Goal: Transaction & Acquisition: Purchase product/service

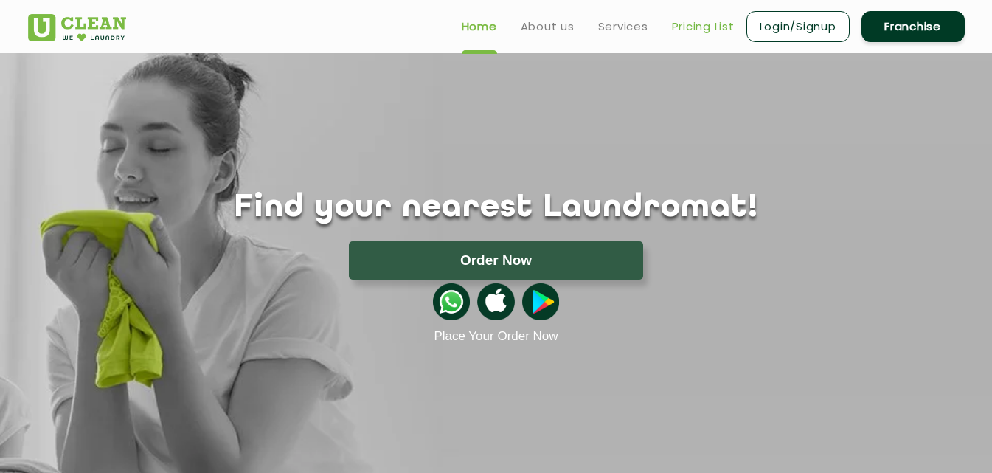
click at [715, 27] on link "Pricing List" at bounding box center [703, 27] width 63 height 18
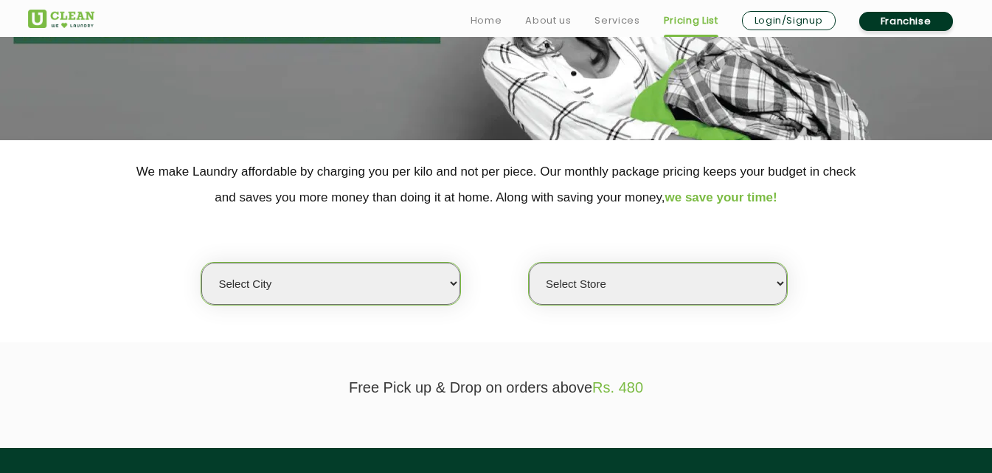
scroll to position [221, 0]
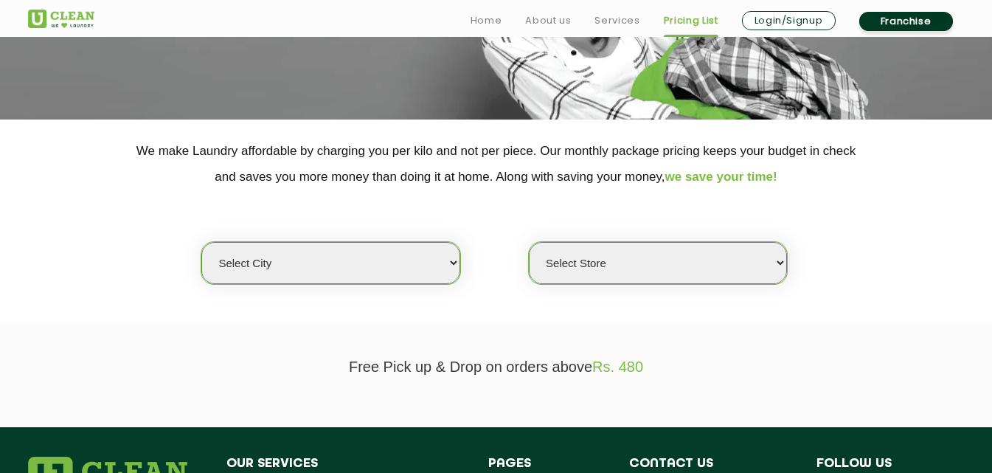
click at [400, 257] on select "Select city [GEOGRAPHIC_DATA] [GEOGRAPHIC_DATA] [GEOGRAPHIC_DATA] [GEOGRAPHIC_D…" at bounding box center [330, 263] width 258 height 42
select select "139"
click at [201, 242] on select "Select city [GEOGRAPHIC_DATA] [GEOGRAPHIC_DATA] [GEOGRAPHIC_DATA] [GEOGRAPHIC_D…" at bounding box center [330, 263] width 258 height 42
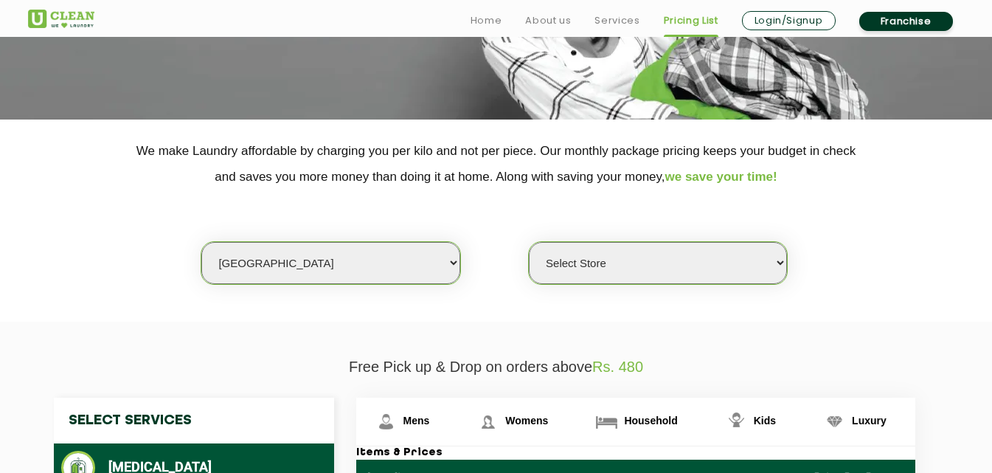
click at [698, 280] on select "Select Store [GEOGRAPHIC_DATA]" at bounding box center [658, 263] width 258 height 42
select select "403"
click at [529, 242] on select "Select Store [GEOGRAPHIC_DATA]" at bounding box center [658, 263] width 258 height 42
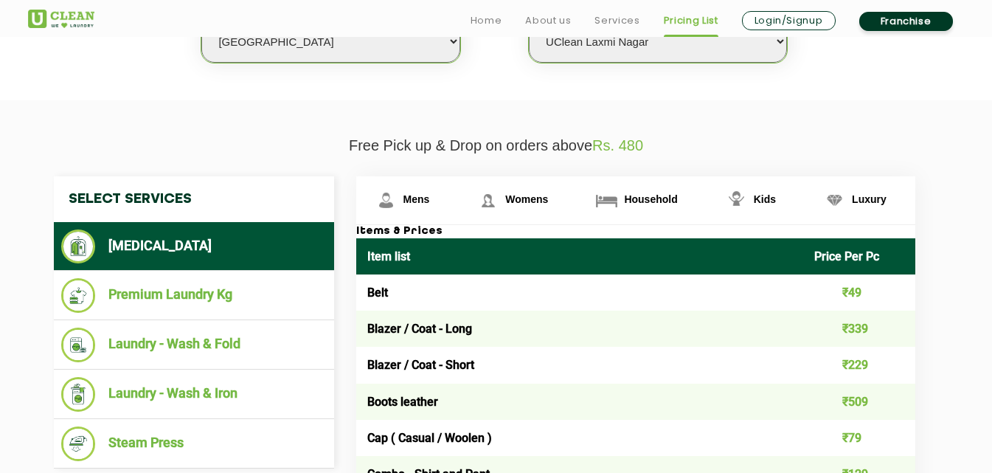
scroll to position [516, 0]
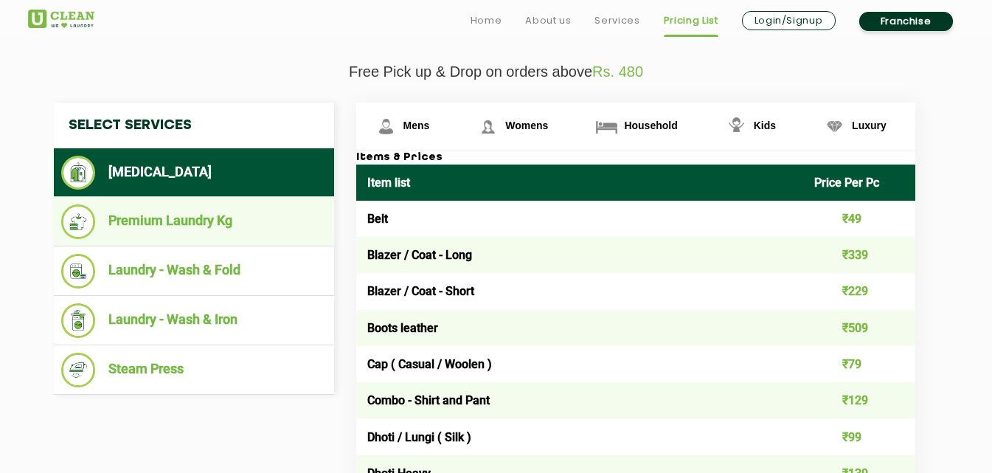
click at [170, 221] on li "Premium Laundry Kg" at bounding box center [193, 221] width 265 height 35
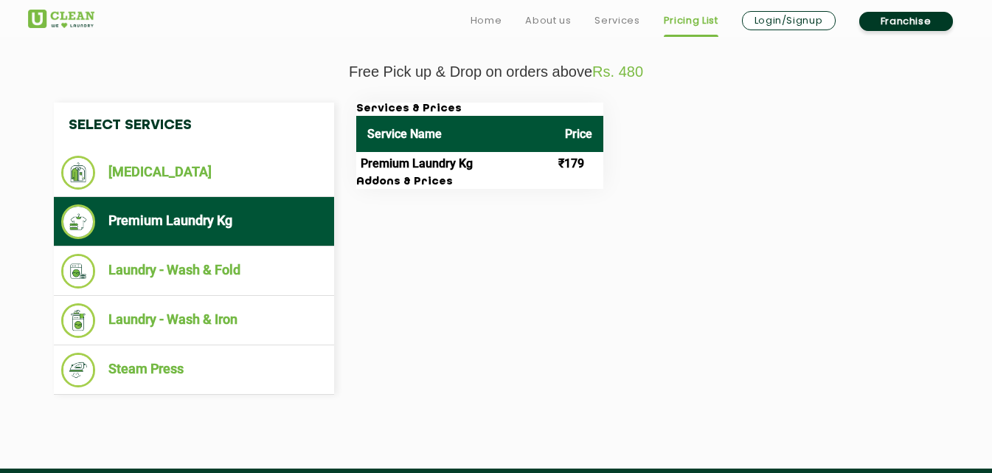
click at [394, 184] on h3 "Addons & Prices" at bounding box center [479, 181] width 247 height 13
click at [571, 139] on th "Price" at bounding box center [578, 134] width 49 height 36
click at [574, 165] on td "₹179" at bounding box center [578, 164] width 49 height 24
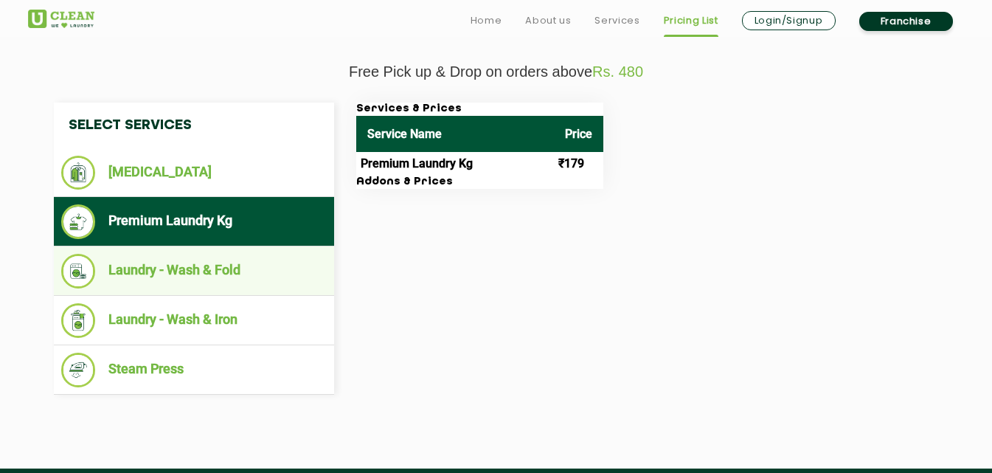
click at [176, 268] on li "Laundry - Wash & Fold" at bounding box center [193, 271] width 265 height 35
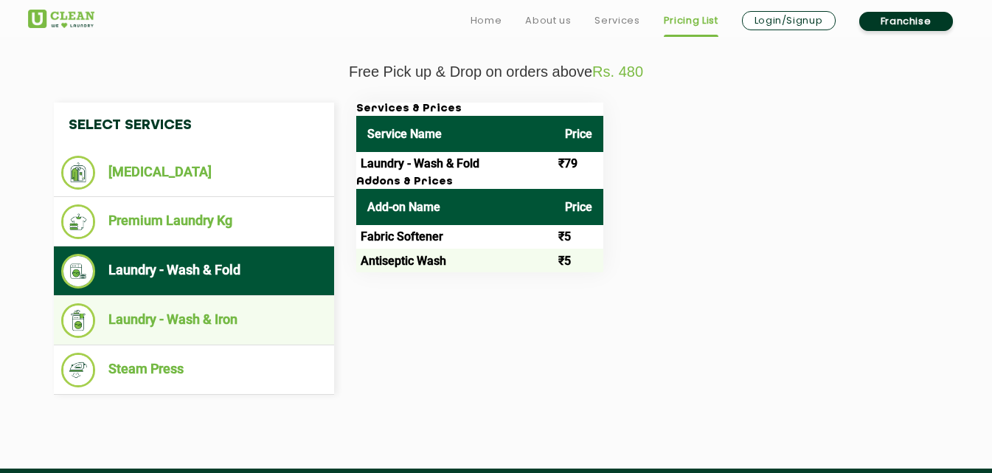
click at [191, 316] on li "Laundry - Wash & Iron" at bounding box center [193, 320] width 265 height 35
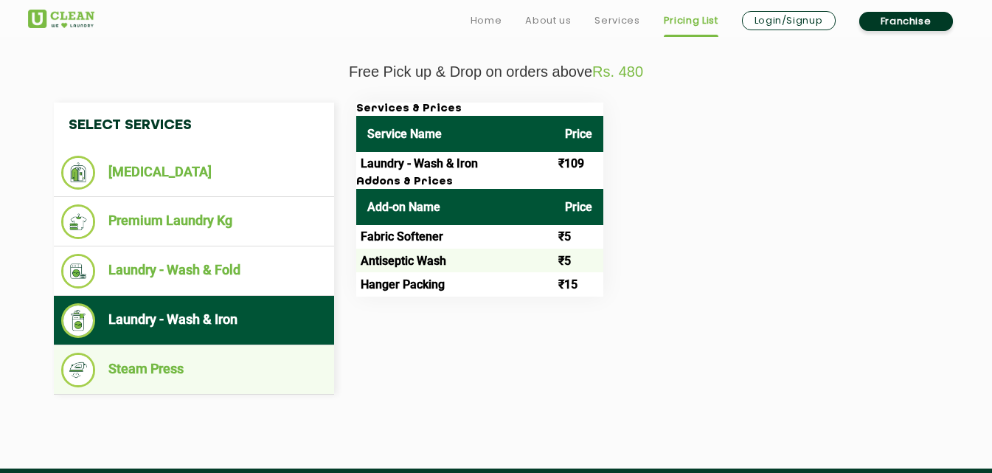
click at [125, 375] on li "Steam Press" at bounding box center [193, 369] width 265 height 35
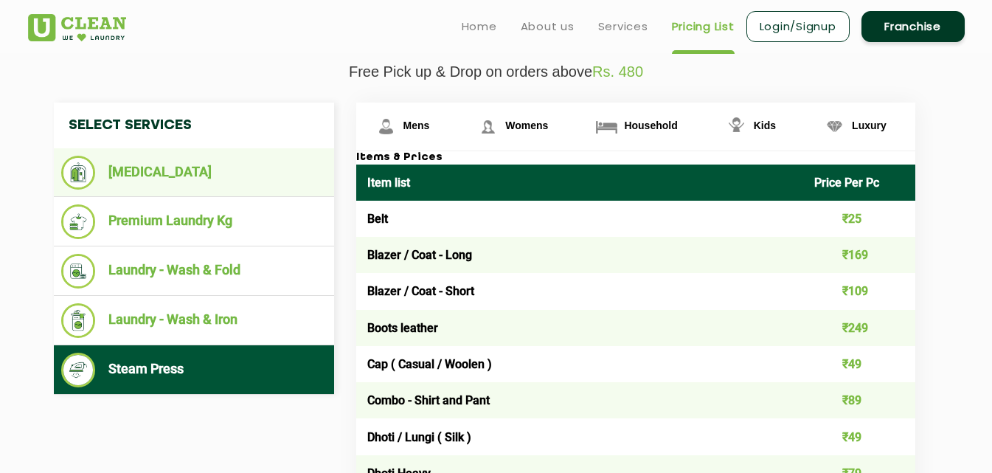
click at [159, 170] on li "[MEDICAL_DATA]" at bounding box center [193, 173] width 265 height 34
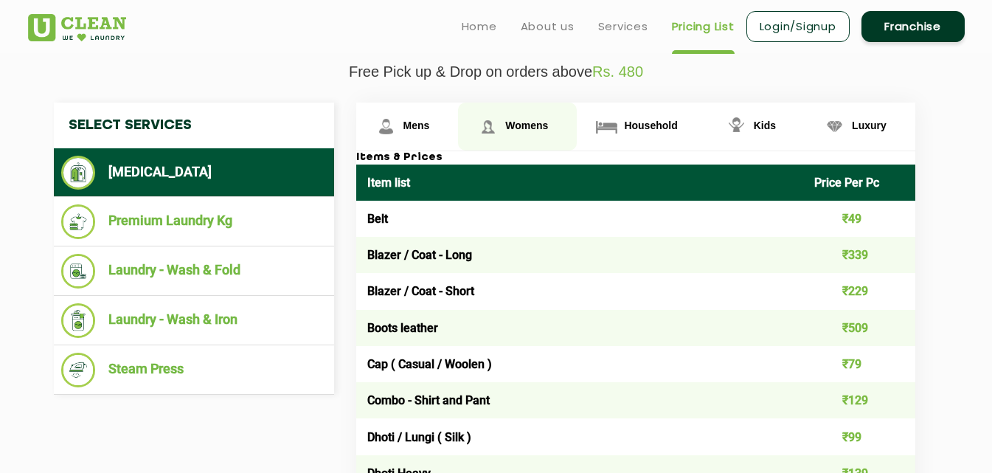
click at [532, 118] on link "Womens" at bounding box center [517, 126] width 119 height 48
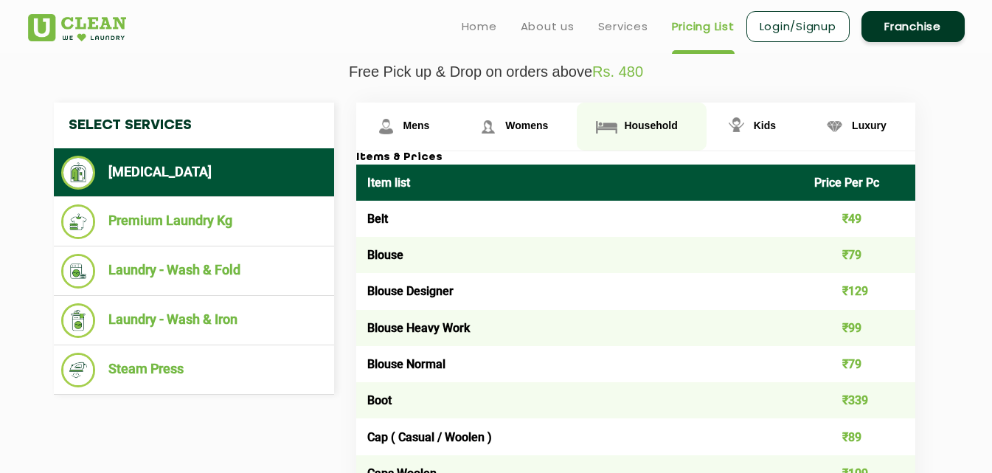
click at [668, 127] on span "Household" at bounding box center [650, 125] width 53 height 12
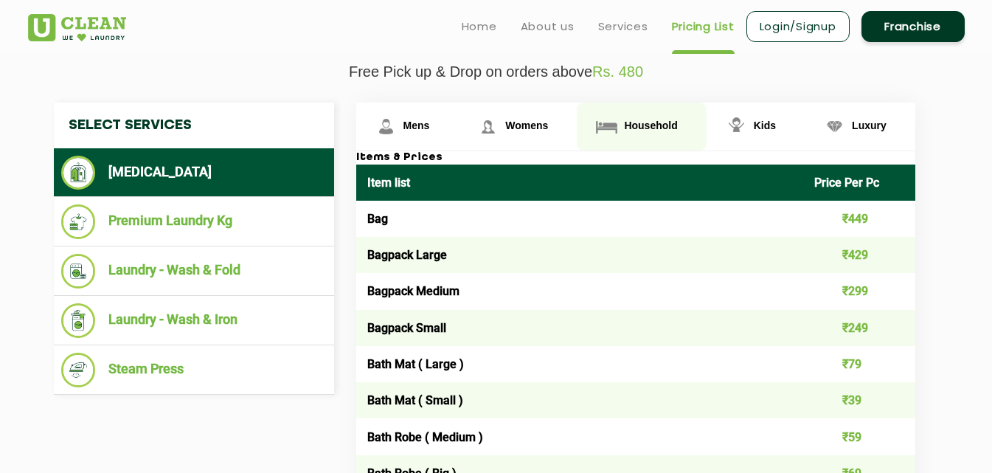
click at [646, 123] on span "Household" at bounding box center [650, 125] width 53 height 12
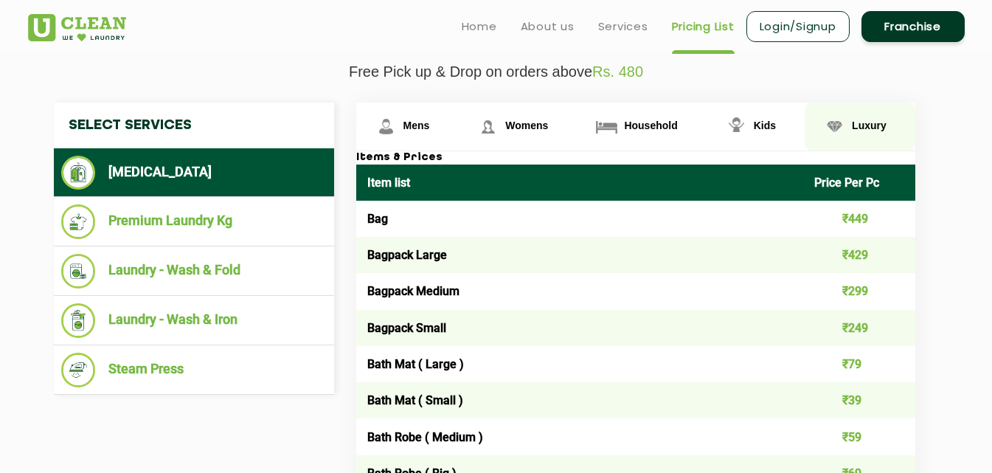
click at [877, 123] on span "Luxury" at bounding box center [869, 125] width 35 height 12
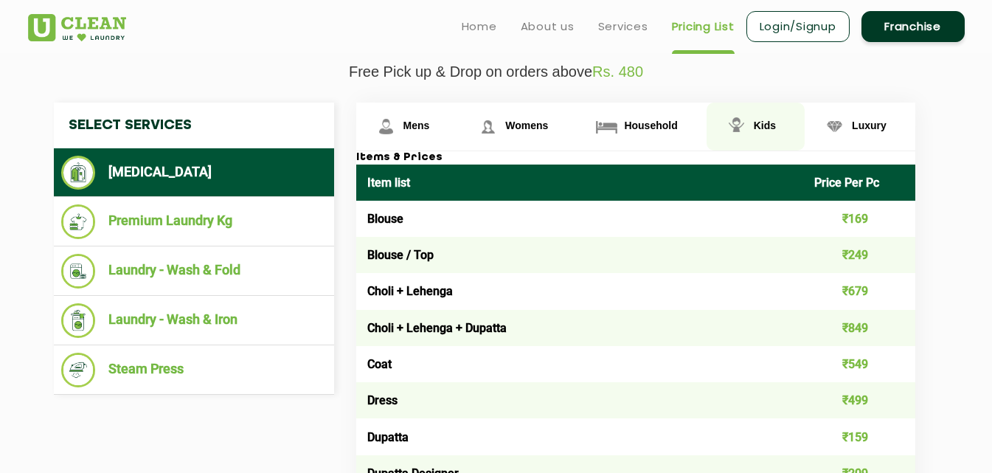
click at [770, 122] on span "Kids" at bounding box center [764, 125] width 22 height 12
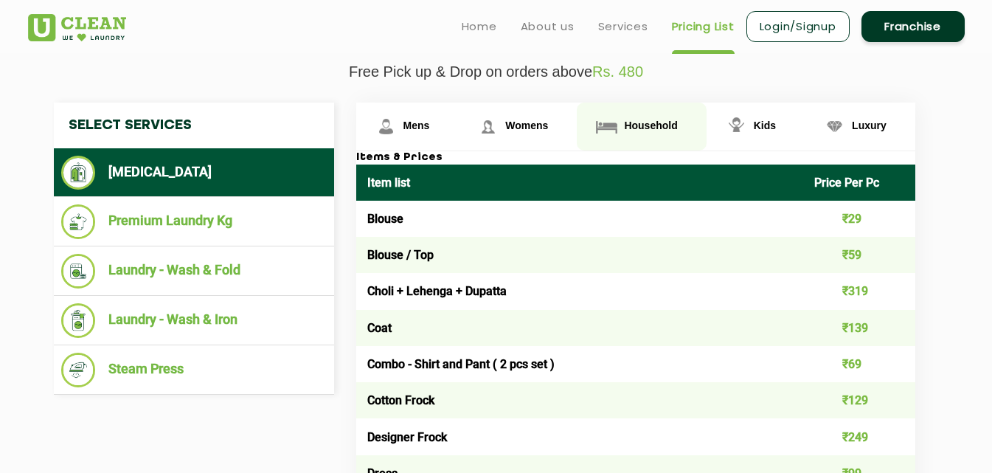
click at [662, 130] on span "Household" at bounding box center [650, 125] width 53 height 12
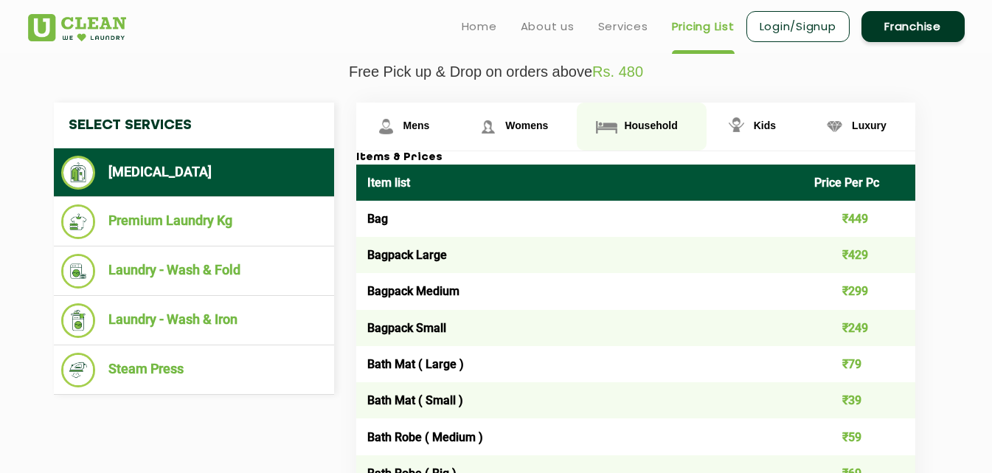
click at [659, 112] on link "Household" at bounding box center [641, 126] width 129 height 48
click at [658, 123] on span "Household" at bounding box center [650, 125] width 53 height 12
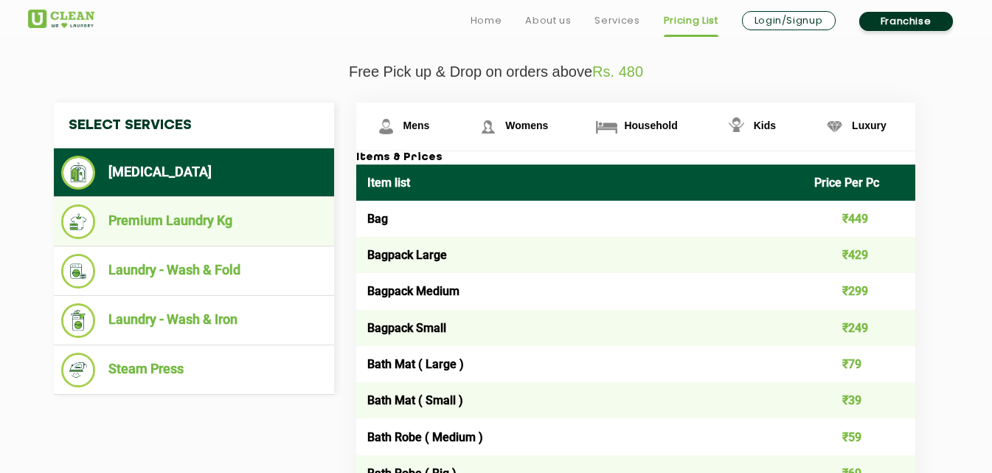
click at [153, 223] on li "Premium Laundry Kg" at bounding box center [193, 221] width 265 height 35
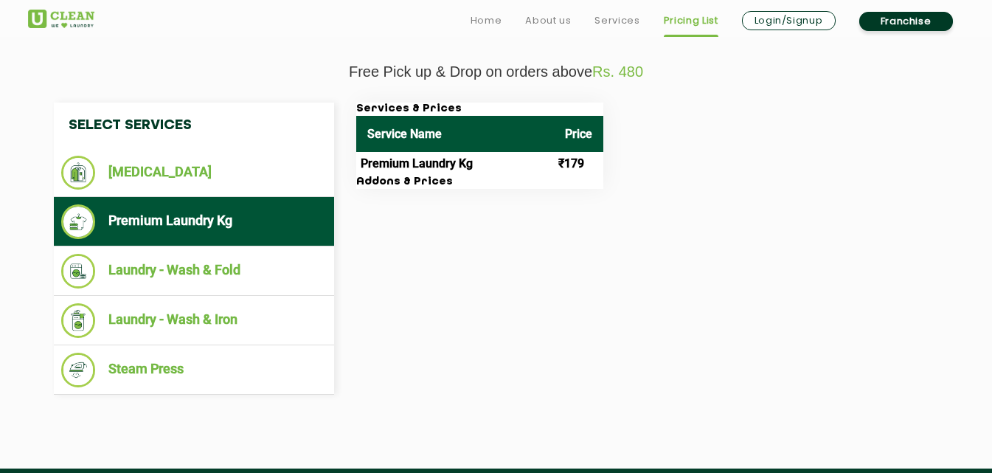
click at [431, 159] on td "Premium Laundry Kg" at bounding box center [455, 164] width 198 height 24
click at [479, 139] on th "Service Name" at bounding box center [455, 134] width 198 height 36
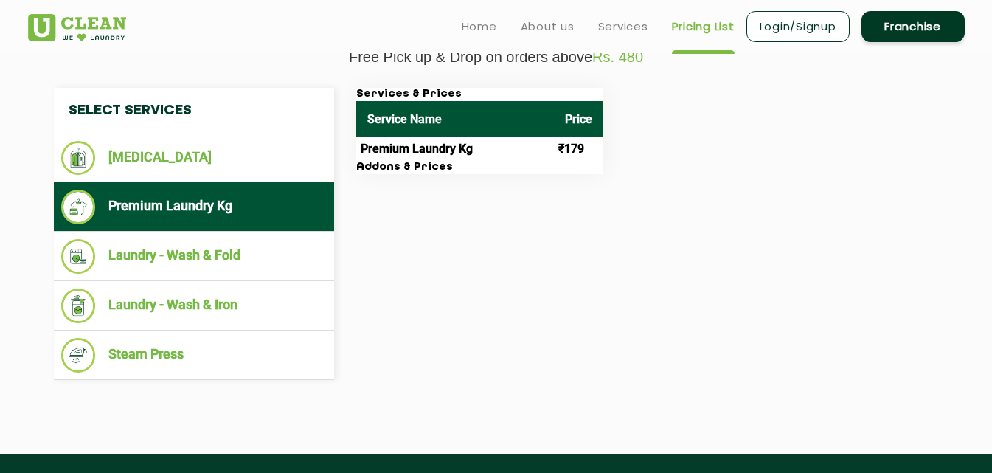
scroll to position [495, 0]
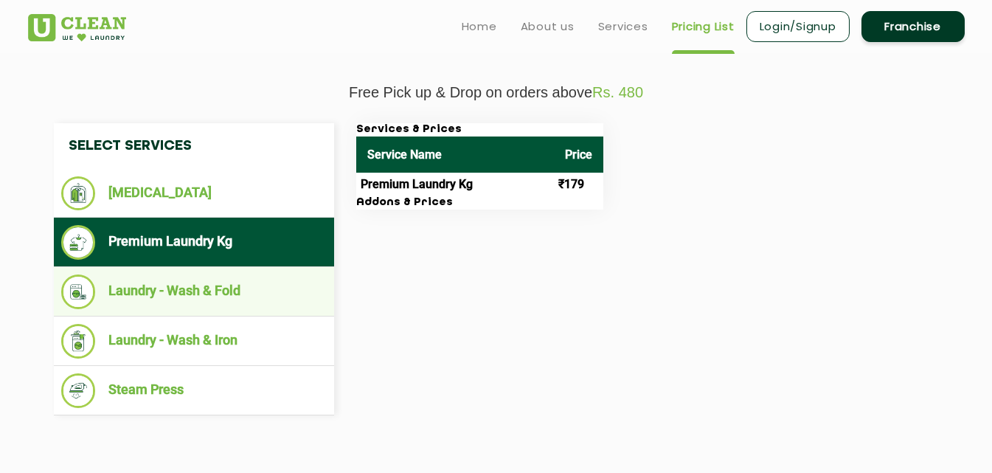
click at [133, 285] on li "Laundry - Wash & Fold" at bounding box center [193, 291] width 265 height 35
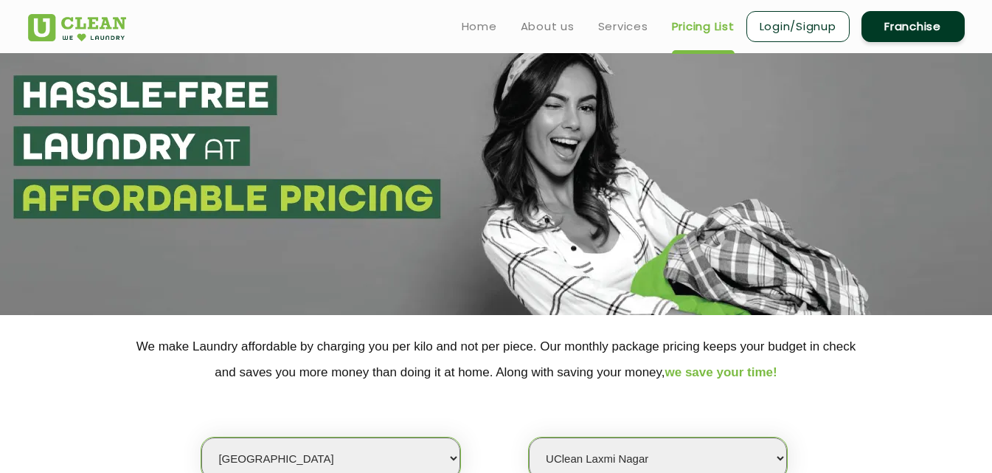
scroll to position [0, 0]
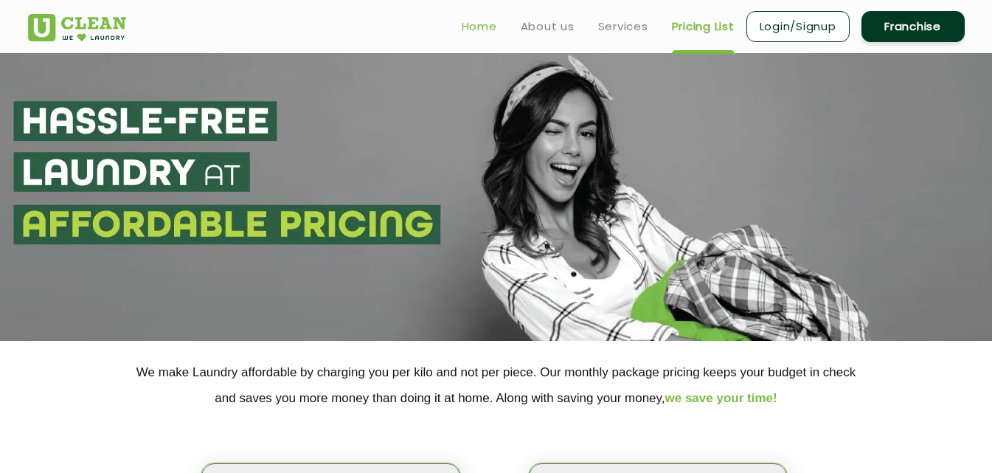
click at [473, 22] on link "Home" at bounding box center [479, 27] width 35 height 18
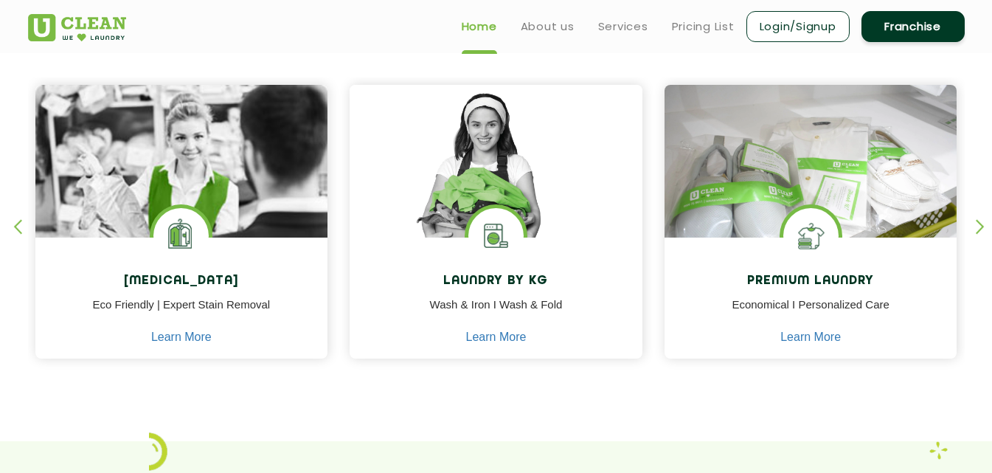
scroll to position [590, 0]
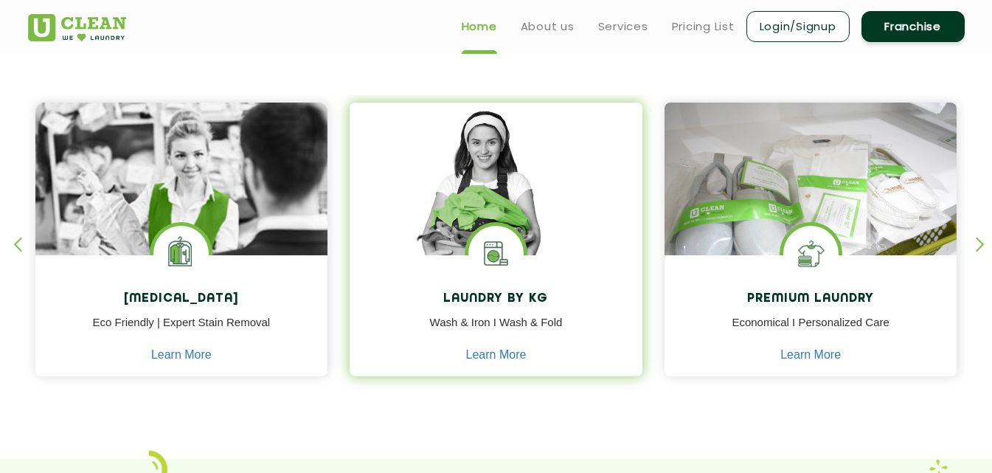
click at [519, 287] on div "Laundry by Kg Wash & Iron I Wash & Fold Learn More" at bounding box center [495, 317] width 293 height 125
click at [497, 355] on link "Learn More" at bounding box center [496, 354] width 60 height 13
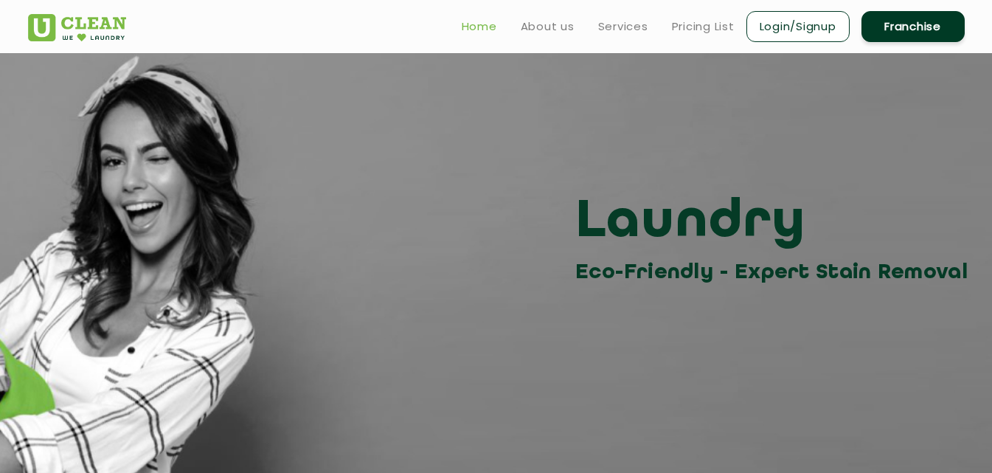
click at [468, 28] on link "Home" at bounding box center [479, 27] width 35 height 18
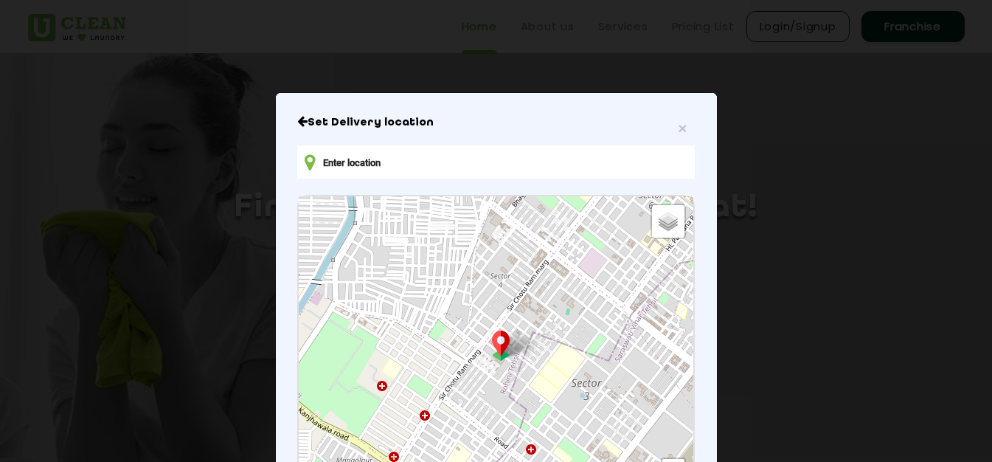
scroll to position [74, 0]
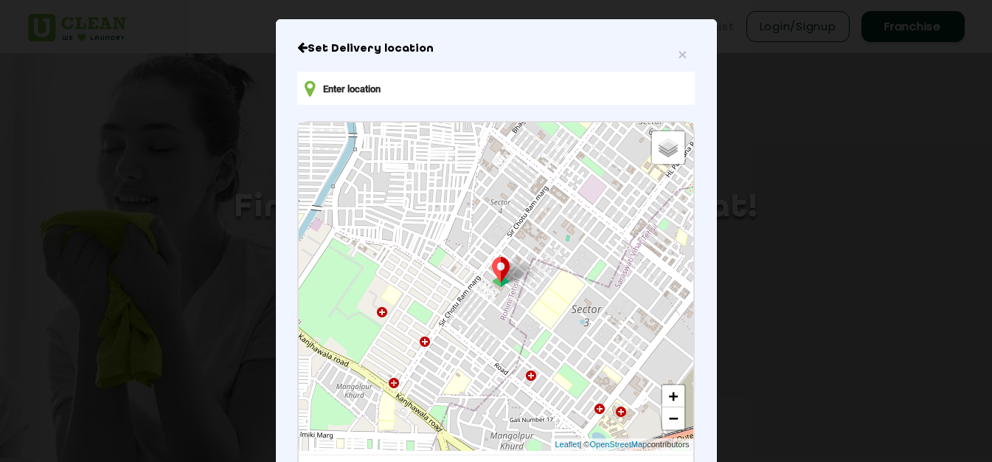
click at [521, 91] on input "text" at bounding box center [495, 88] width 397 height 33
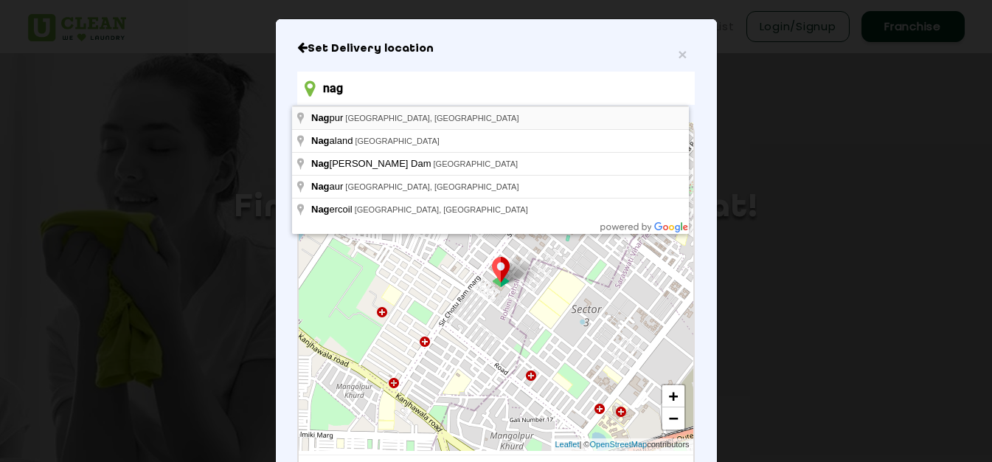
type input "[GEOGRAPHIC_DATA], [GEOGRAPHIC_DATA], [GEOGRAPHIC_DATA]"
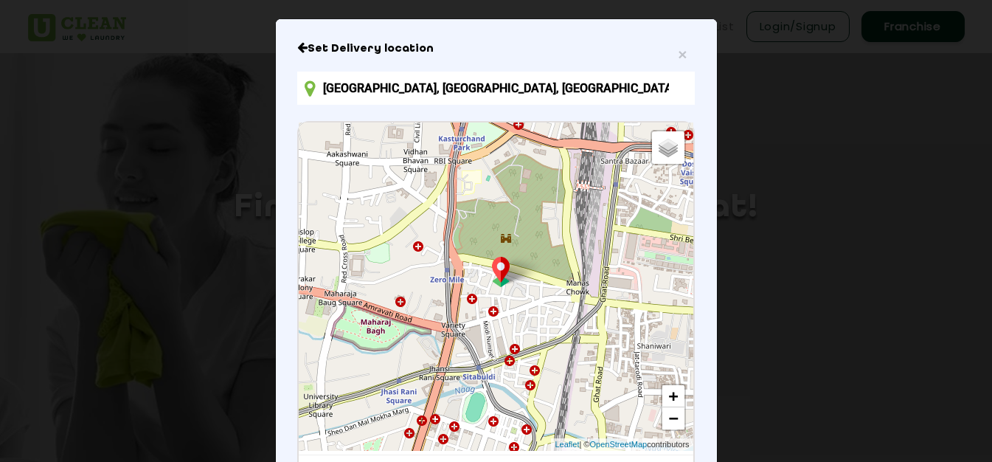
drag, startPoint x: 529, startPoint y: 232, endPoint x: 659, endPoint y: 230, distance: 130.5
click at [652, 232] on div "Default Satellite + − Leaflet | © OpenStreetMap contributors" at bounding box center [496, 286] width 394 height 328
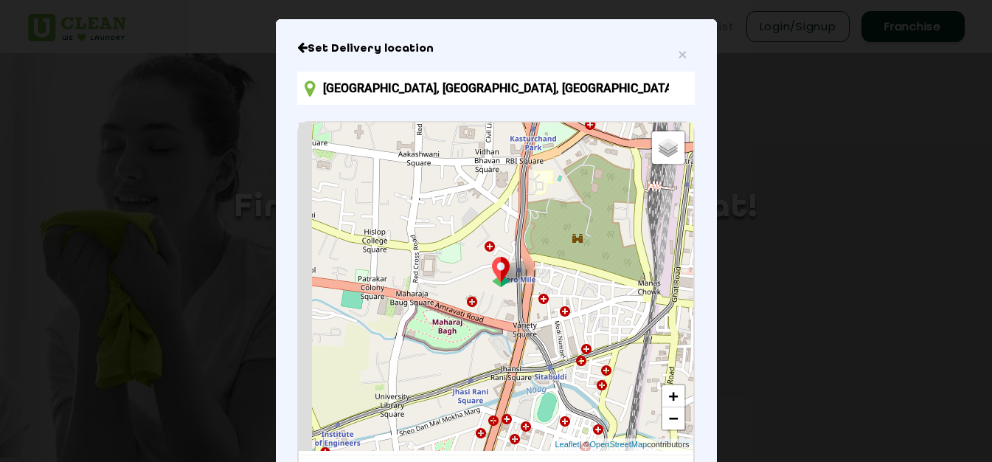
drag, startPoint x: 478, startPoint y: 212, endPoint x: 698, endPoint y: 223, distance: 220.8
click at [690, 223] on div "× Set Delivery location Nagpur, Maharashtra, India Default Satellite + − Leafle…" at bounding box center [496, 297] width 441 height 556
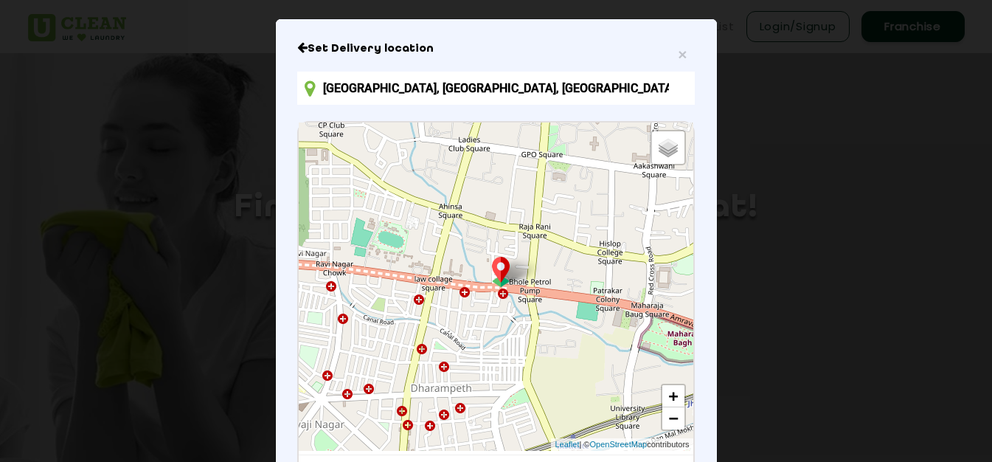
drag, startPoint x: 505, startPoint y: 229, endPoint x: 681, endPoint y: 229, distance: 175.5
click at [678, 229] on div "Default Satellite + − Leaflet | © OpenStreetMap contributors" at bounding box center [496, 286] width 394 height 328
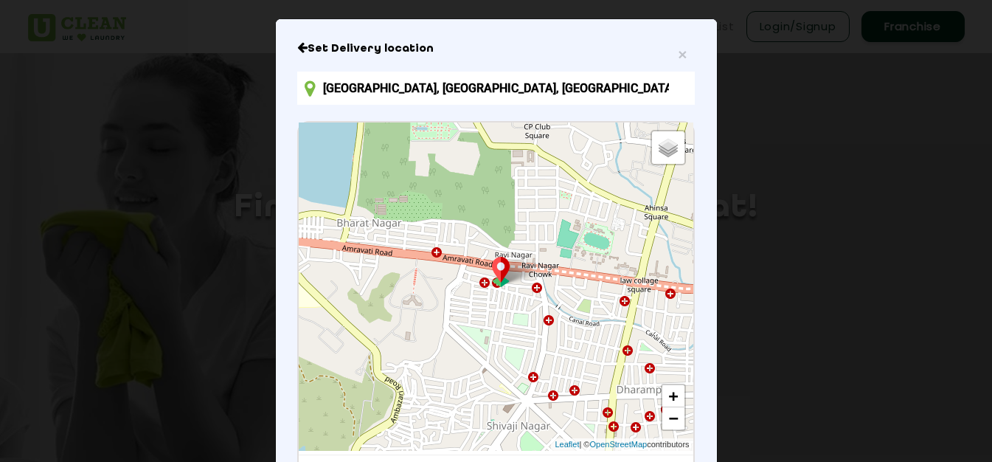
drag, startPoint x: 499, startPoint y: 212, endPoint x: 667, endPoint y: 200, distance: 168.6
click at [653, 204] on div "Default Satellite + − Leaflet | © OpenStreetMap contributors" at bounding box center [496, 286] width 394 height 328
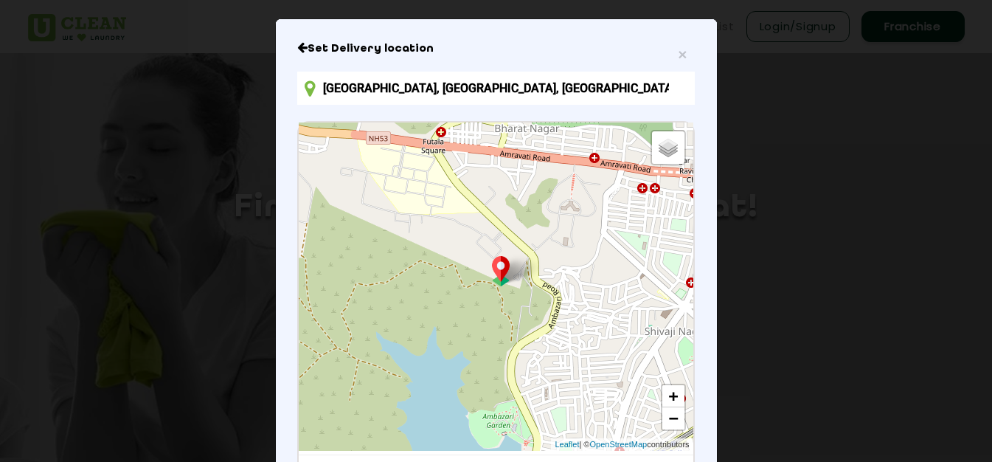
drag, startPoint x: 609, startPoint y: 310, endPoint x: 551, endPoint y: 189, distance: 133.2
click at [570, 203] on div "Default Satellite + − Leaflet | © OpenStreetMap contributors" at bounding box center [496, 286] width 394 height 328
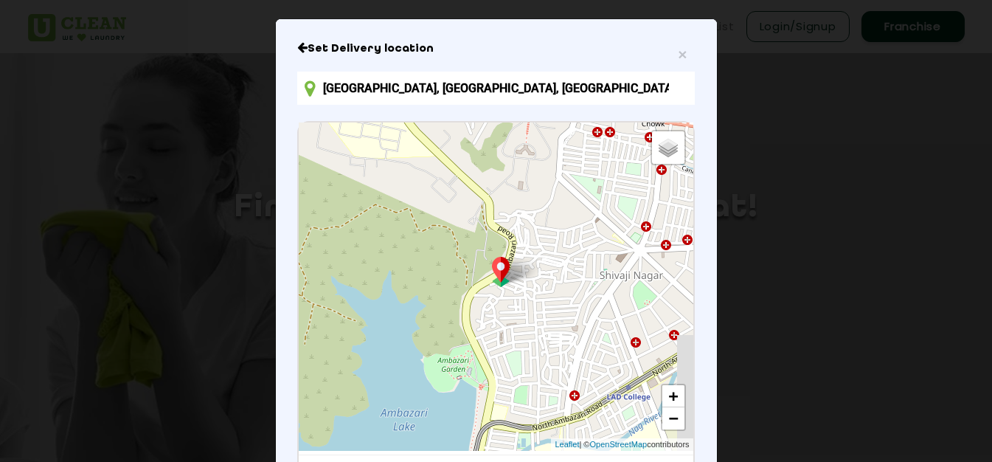
drag, startPoint x: 647, startPoint y: 319, endPoint x: 560, endPoint y: 221, distance: 131.1
click at [563, 225] on div "Default Satellite + − Leaflet | © OpenStreetMap contributors" at bounding box center [496, 286] width 394 height 328
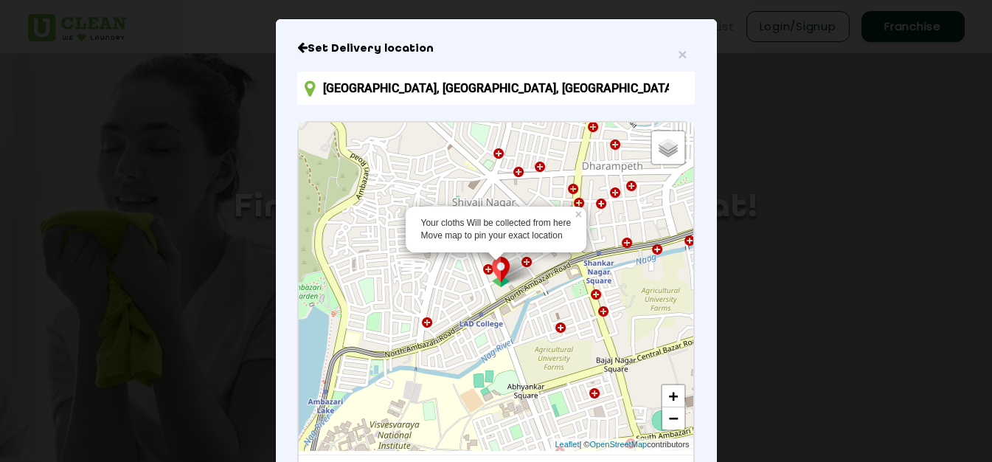
drag, startPoint x: 582, startPoint y: 271, endPoint x: 486, endPoint y: 265, distance: 96.8
click at [486, 265] on div "Your cloths Will be collected from here Move map to pin your exact location × D…" at bounding box center [496, 286] width 394 height 328
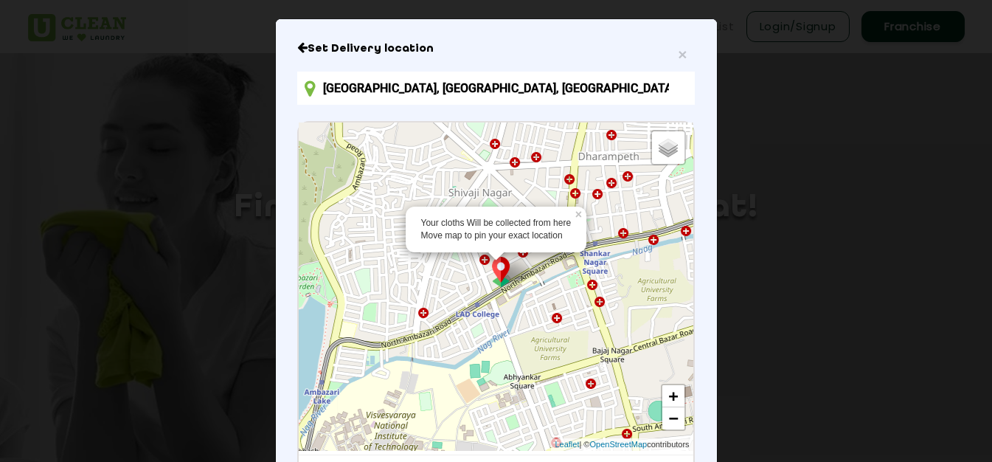
drag, startPoint x: 558, startPoint y: 272, endPoint x: 554, endPoint y: 243, distance: 29.1
click at [554, 245] on div "Your cloths Will be collected from here Move map to pin your exact location × D…" at bounding box center [496, 286] width 394 height 328
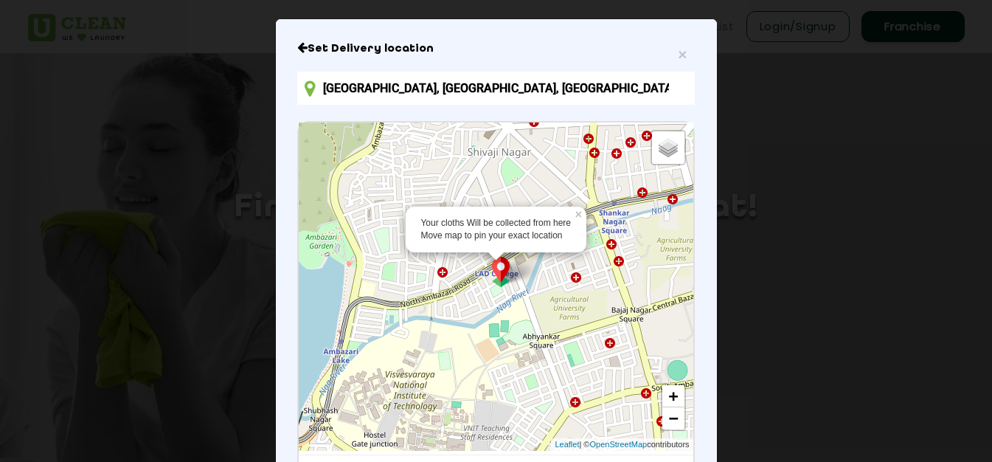
drag, startPoint x: 541, startPoint y: 290, endPoint x: 577, endPoint y: 264, distance: 44.8
click at [571, 267] on div "Your cloths Will be collected from here Move map to pin your exact location × D…" at bounding box center [496, 286] width 394 height 328
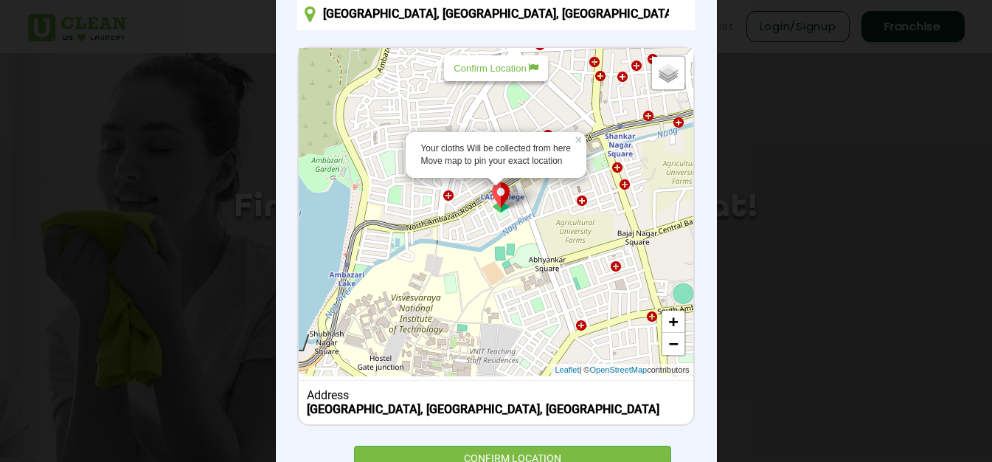
scroll to position [211, 0]
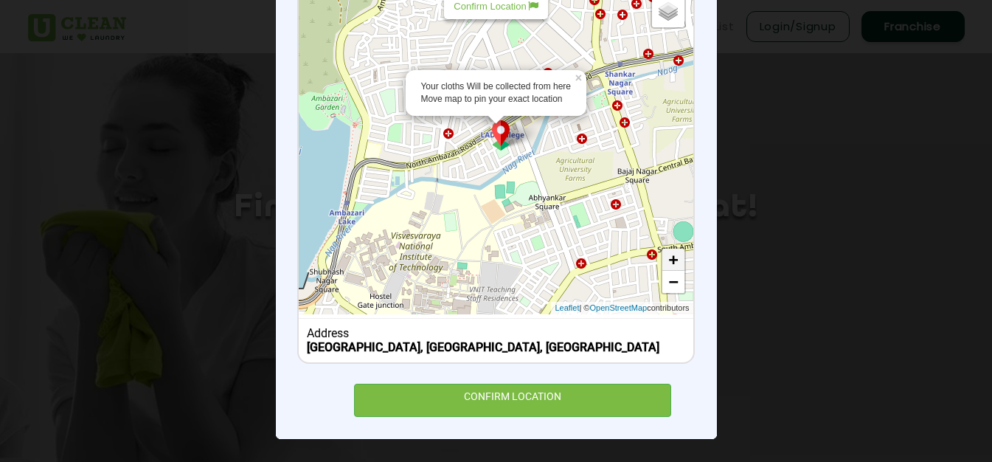
click at [664, 260] on link "+" at bounding box center [673, 259] width 22 height 22
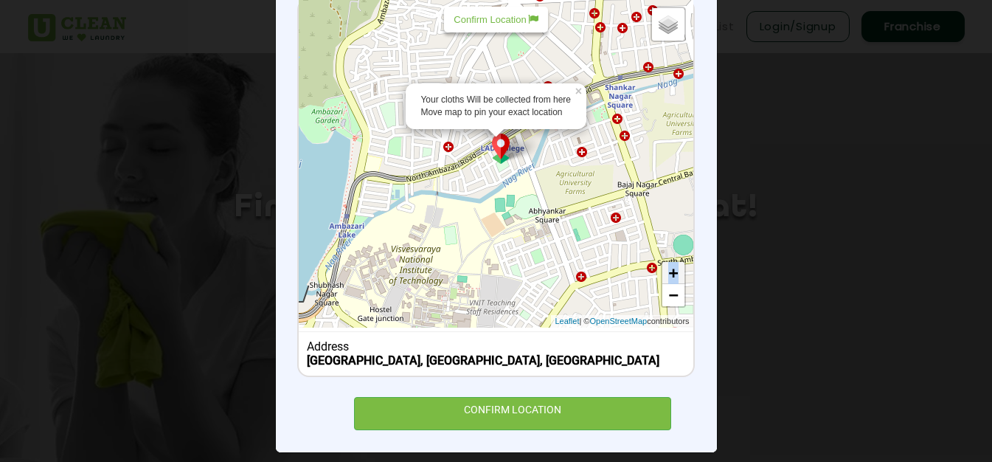
click at [664, 260] on div "Your cloths Will be collected from here Move map to pin your exact location × D…" at bounding box center [496, 163] width 394 height 328
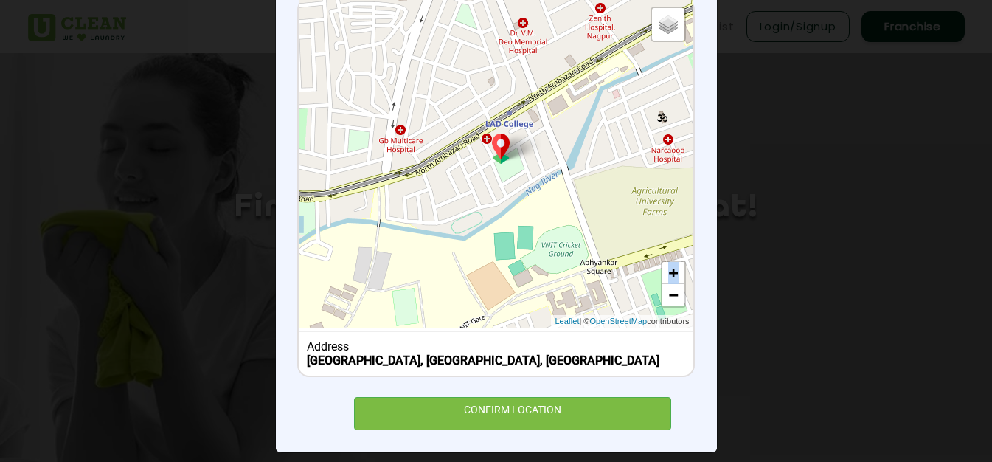
click at [662, 260] on div "Default Satellite + − Leaflet | © OpenStreetMap contributors" at bounding box center [496, 163] width 394 height 328
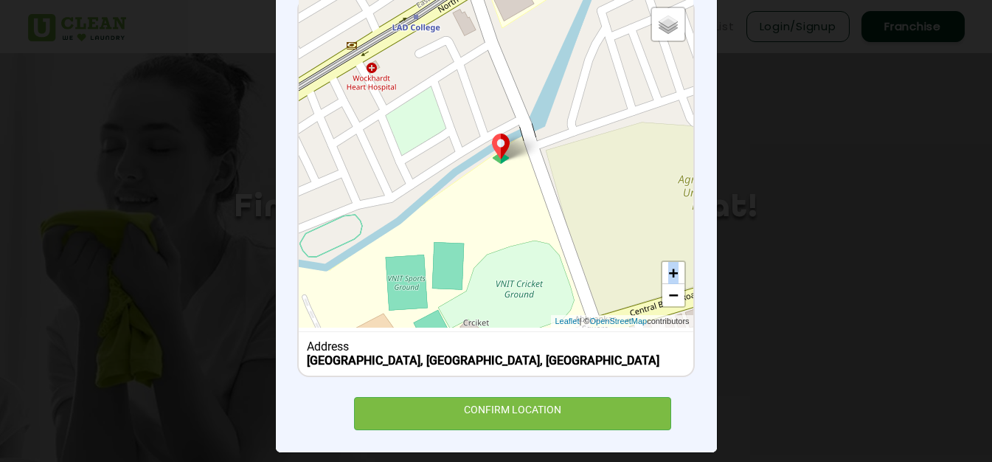
drag, startPoint x: 451, startPoint y: 193, endPoint x: 493, endPoint y: 234, distance: 58.4
click at [491, 233] on div "Default Satellite + − Leaflet | © OpenStreetMap contributors" at bounding box center [496, 163] width 394 height 328
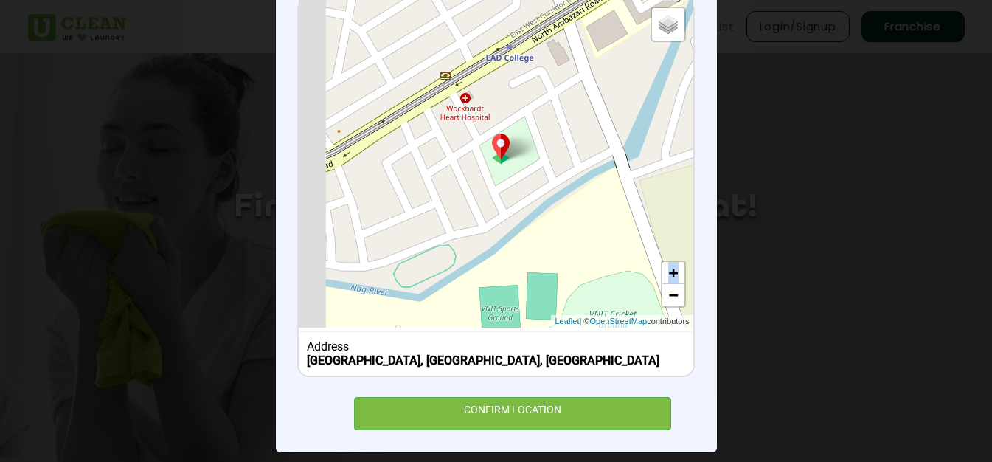
drag, startPoint x: 501, startPoint y: 206, endPoint x: 545, endPoint y: 206, distance: 44.2
click at [545, 206] on div "Default Satellite + − Leaflet | © OpenStreetMap contributors" at bounding box center [496, 163] width 394 height 328
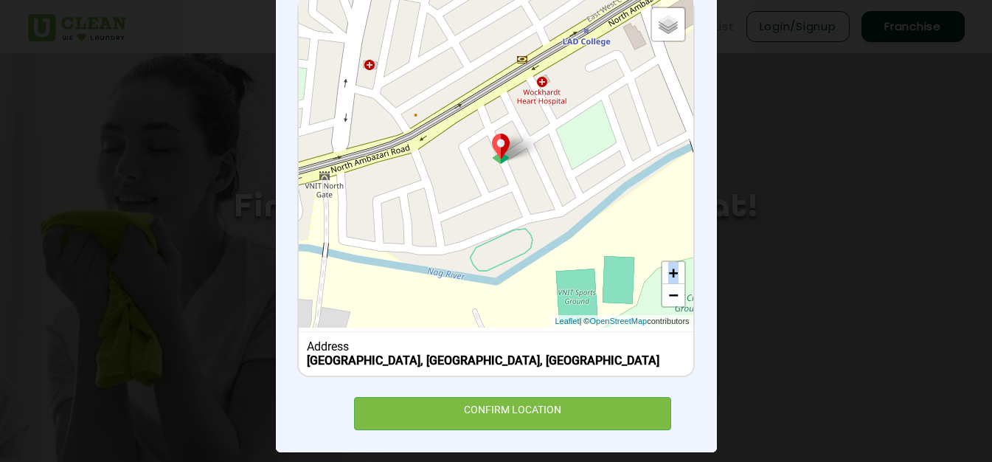
drag, startPoint x: 489, startPoint y: 192, endPoint x: 533, endPoint y: 175, distance: 47.6
click at [533, 175] on div "Default Satellite + − Leaflet | © OpenStreetMap contributors" at bounding box center [496, 163] width 394 height 328
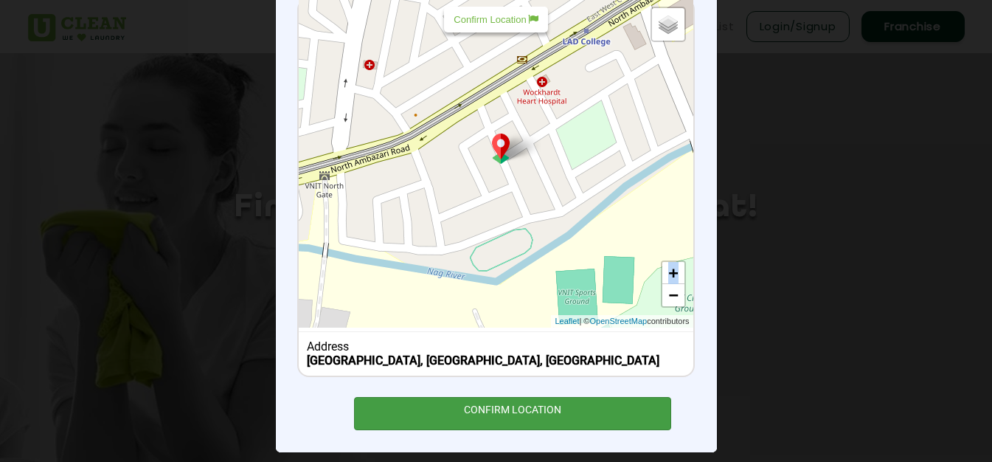
click at [534, 410] on div "CONFIRM LOCATION" at bounding box center [513, 413] width 318 height 33
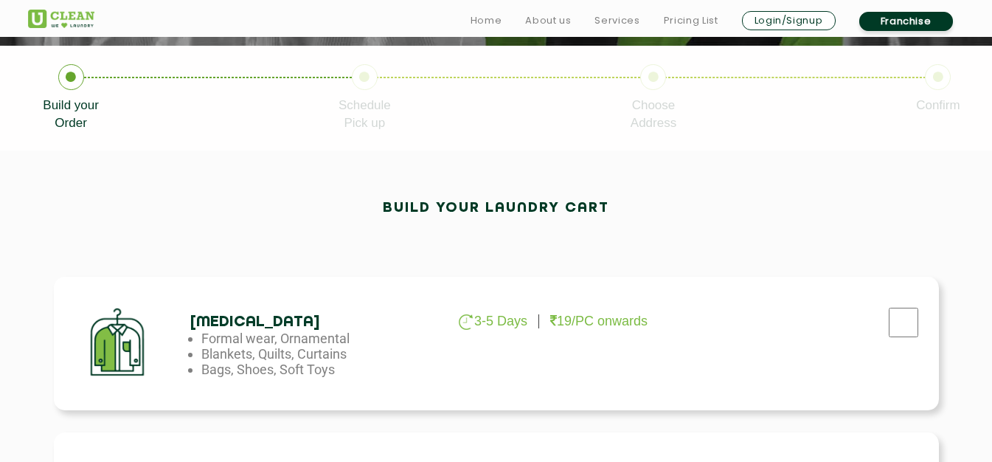
scroll to position [369, 0]
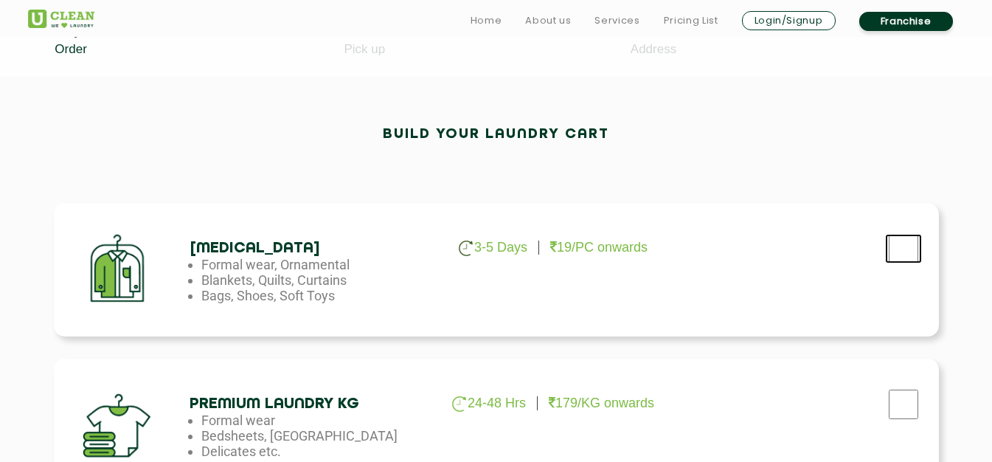
click at [900, 240] on input "checkbox" at bounding box center [903, 248] width 37 height 29
click at [900, 242] on input "checkbox" at bounding box center [903, 248] width 37 height 29
checkbox input "false"
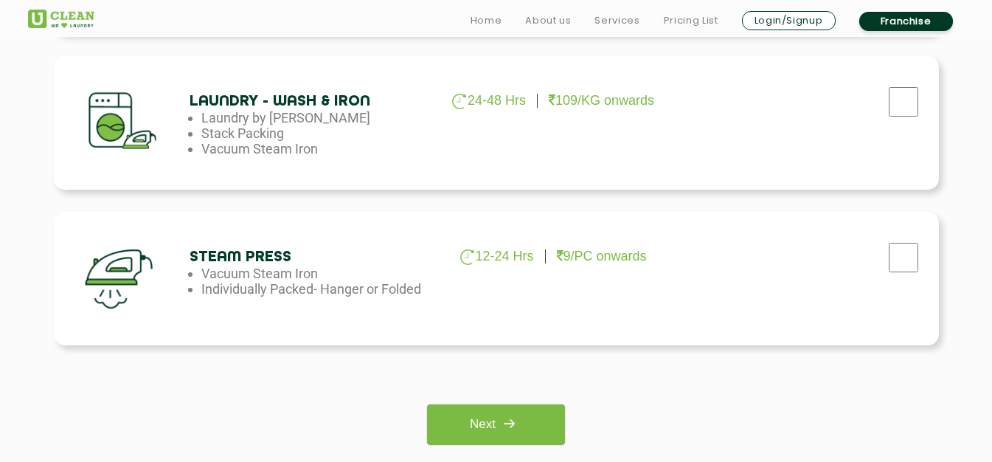
scroll to position [1106, 0]
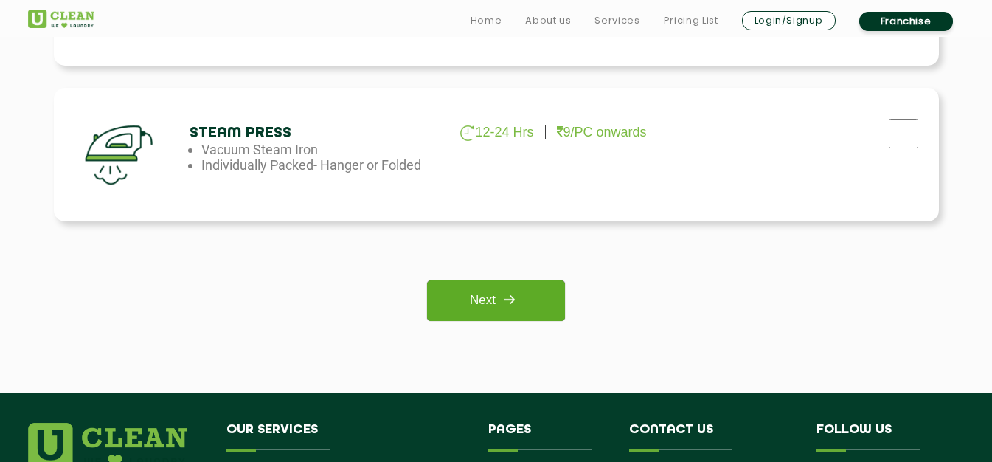
click at [493, 302] on link "Next" at bounding box center [496, 300] width 138 height 41
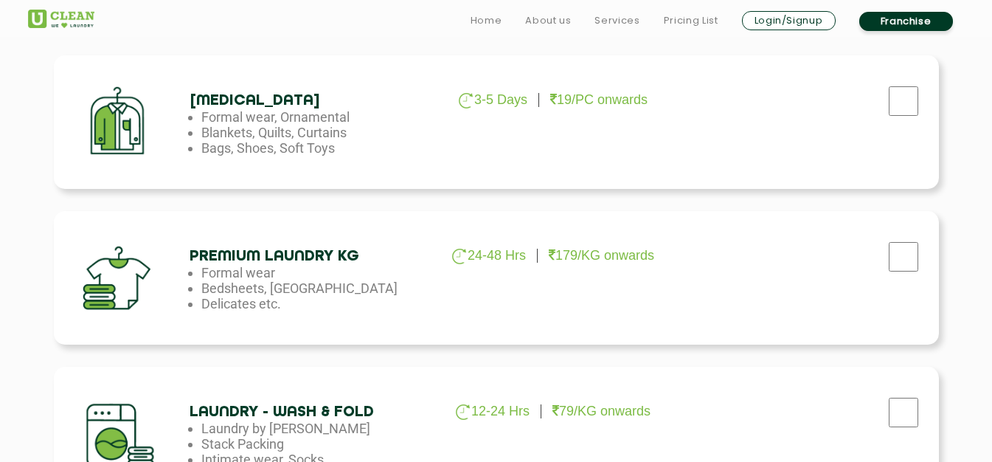
scroll to position [590, 0]
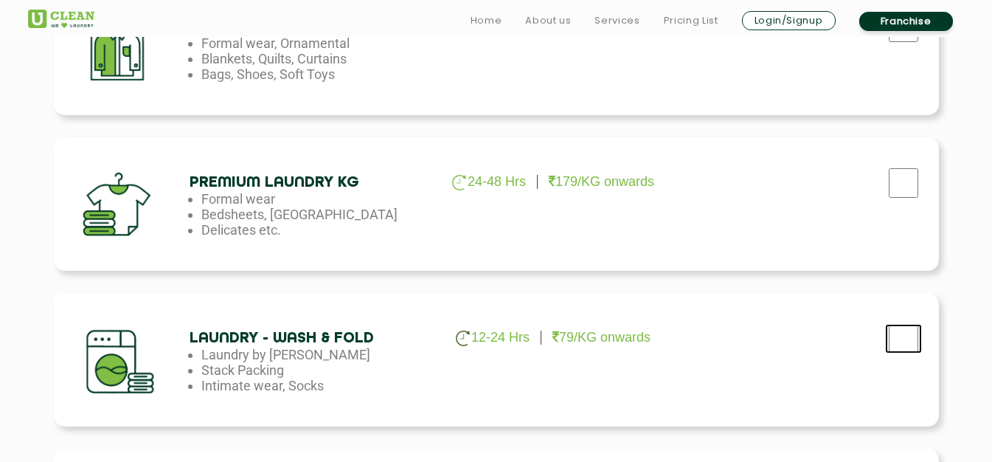
click at [900, 334] on input "checkbox" at bounding box center [903, 338] width 37 height 29
checkbox input "true"
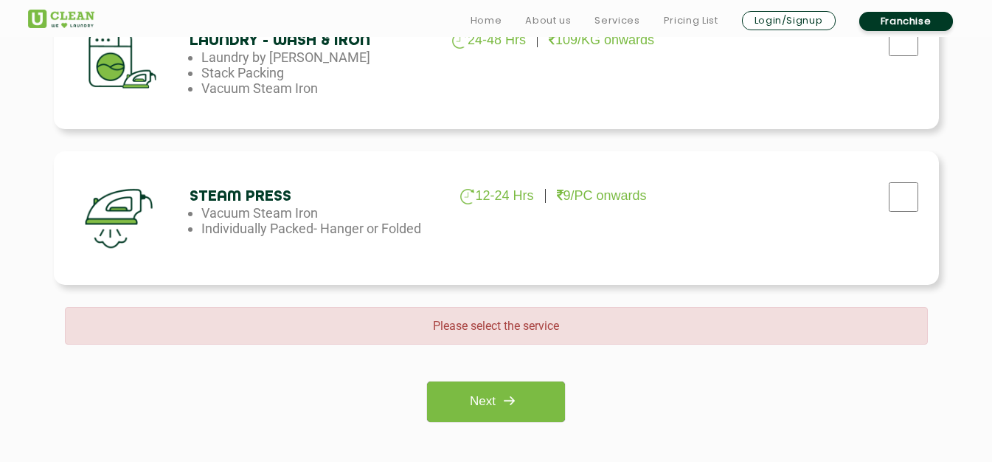
scroll to position [1253, 0]
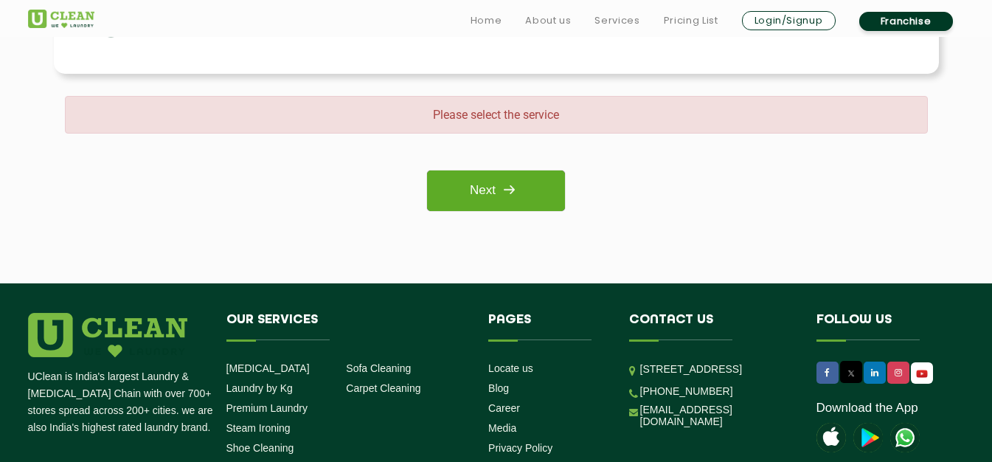
click at [501, 182] on img at bounding box center [508, 189] width 27 height 27
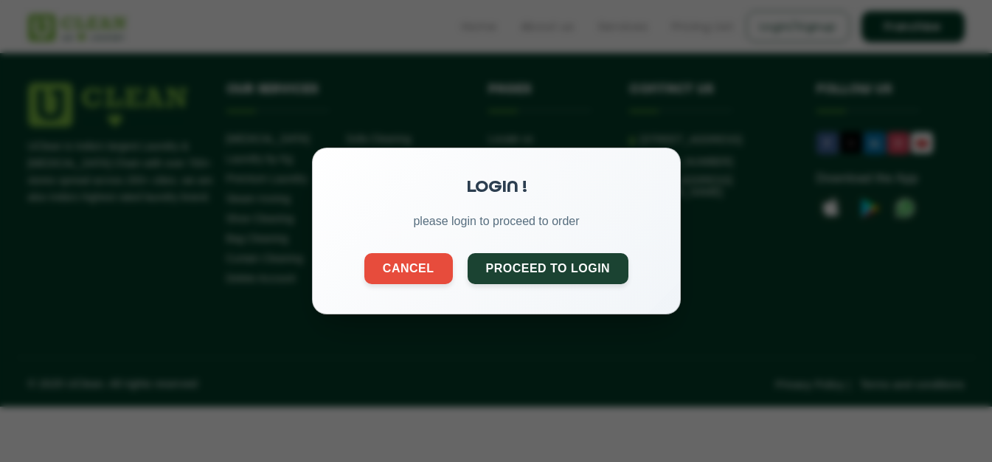
click at [427, 246] on div "LOGIN ! please login to proceed to order Cancel Proceed to Login" at bounding box center [496, 230] width 369 height 167
click at [420, 260] on button "Cancel" at bounding box center [407, 266] width 88 height 31
